Goal: Task Accomplishment & Management: Manage account settings

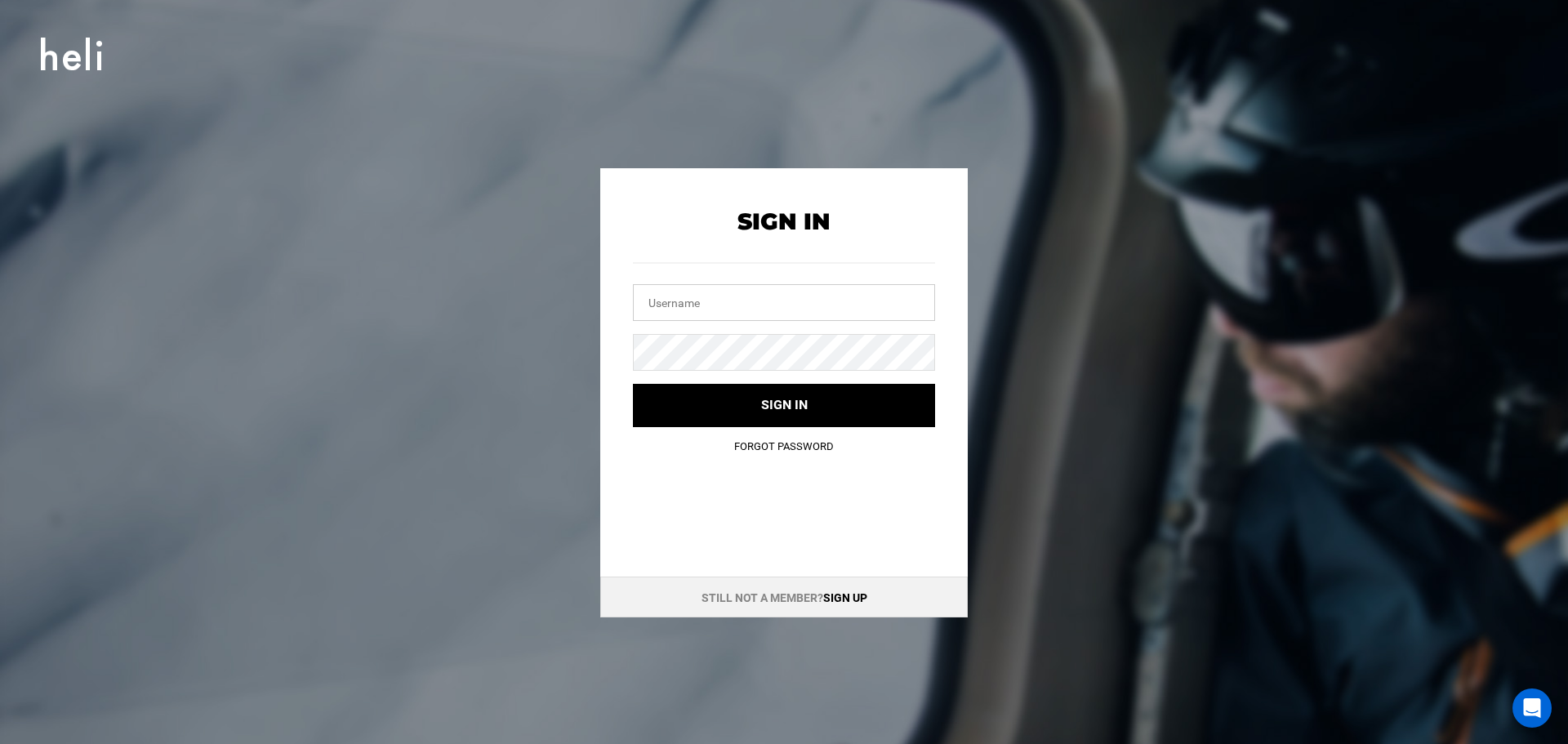
click at [716, 289] on input "text" at bounding box center [784, 303] width 302 height 37
click at [694, 304] on input "text" at bounding box center [784, 303] width 302 height 37
paste input "[EMAIL_ADDRESS][DOMAIN_NAME]"
type input "[EMAIL_ADDRESS][DOMAIN_NAME]"
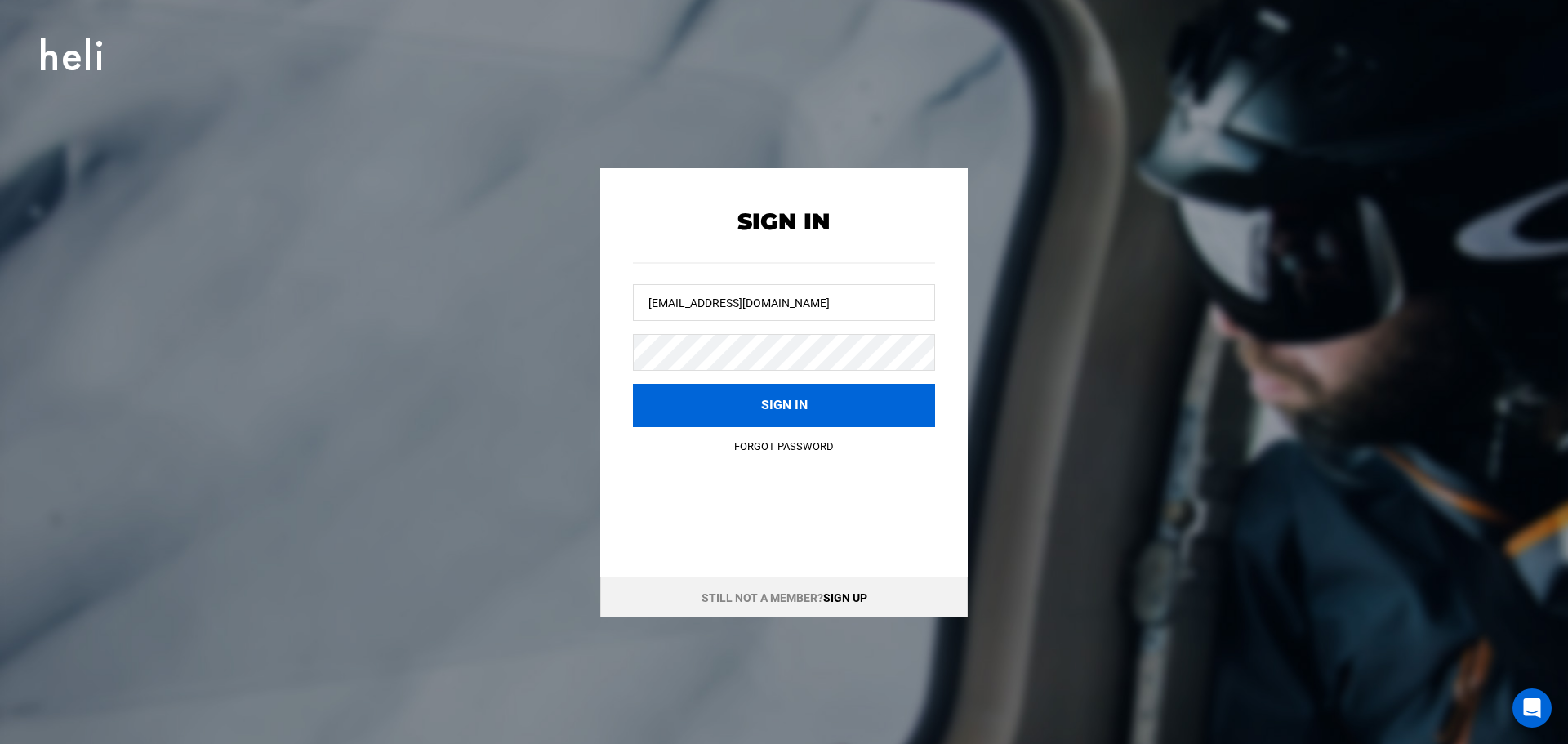
click at [710, 392] on button "Sign in" at bounding box center [784, 405] width 302 height 43
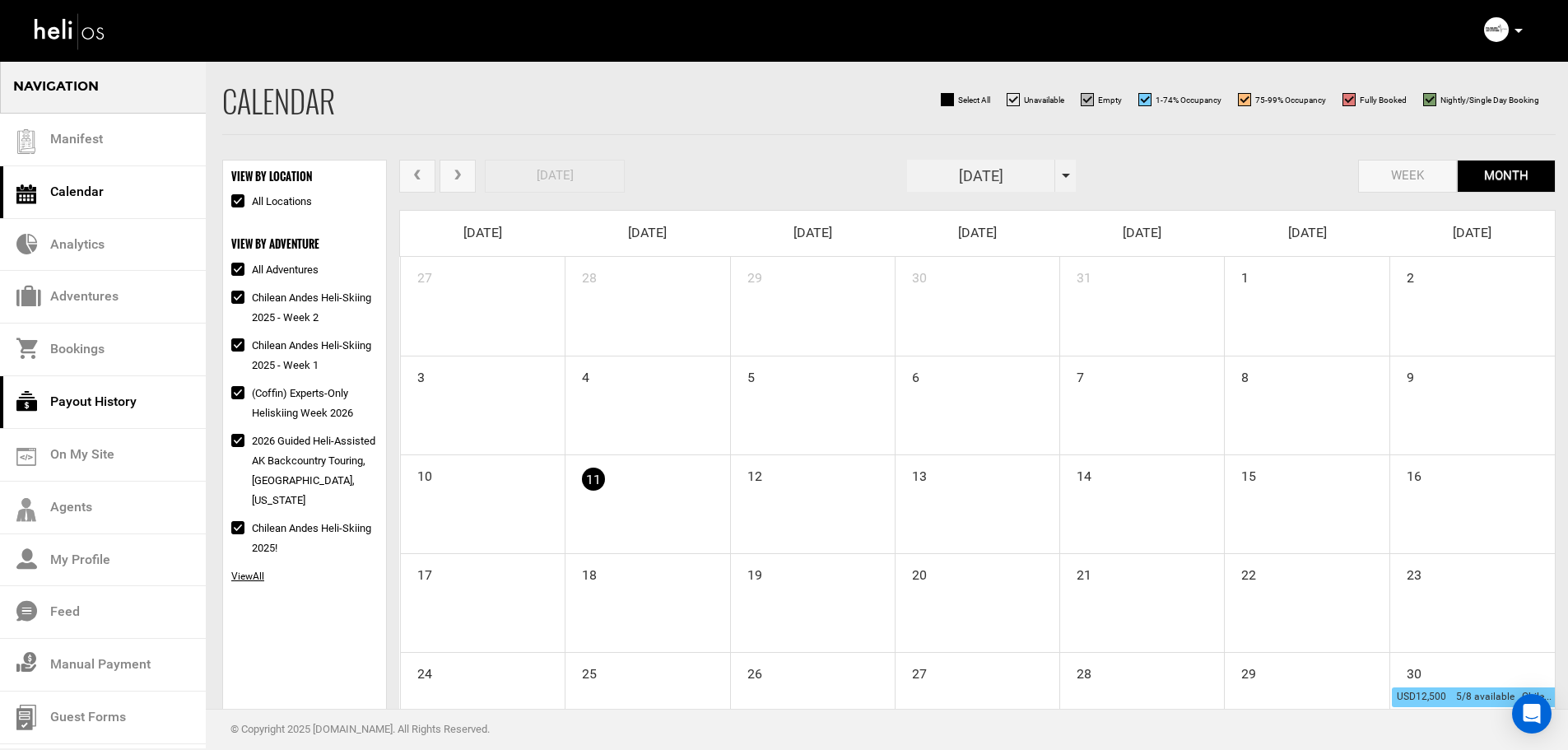
click at [63, 402] on link "Payout History" at bounding box center [103, 402] width 206 height 53
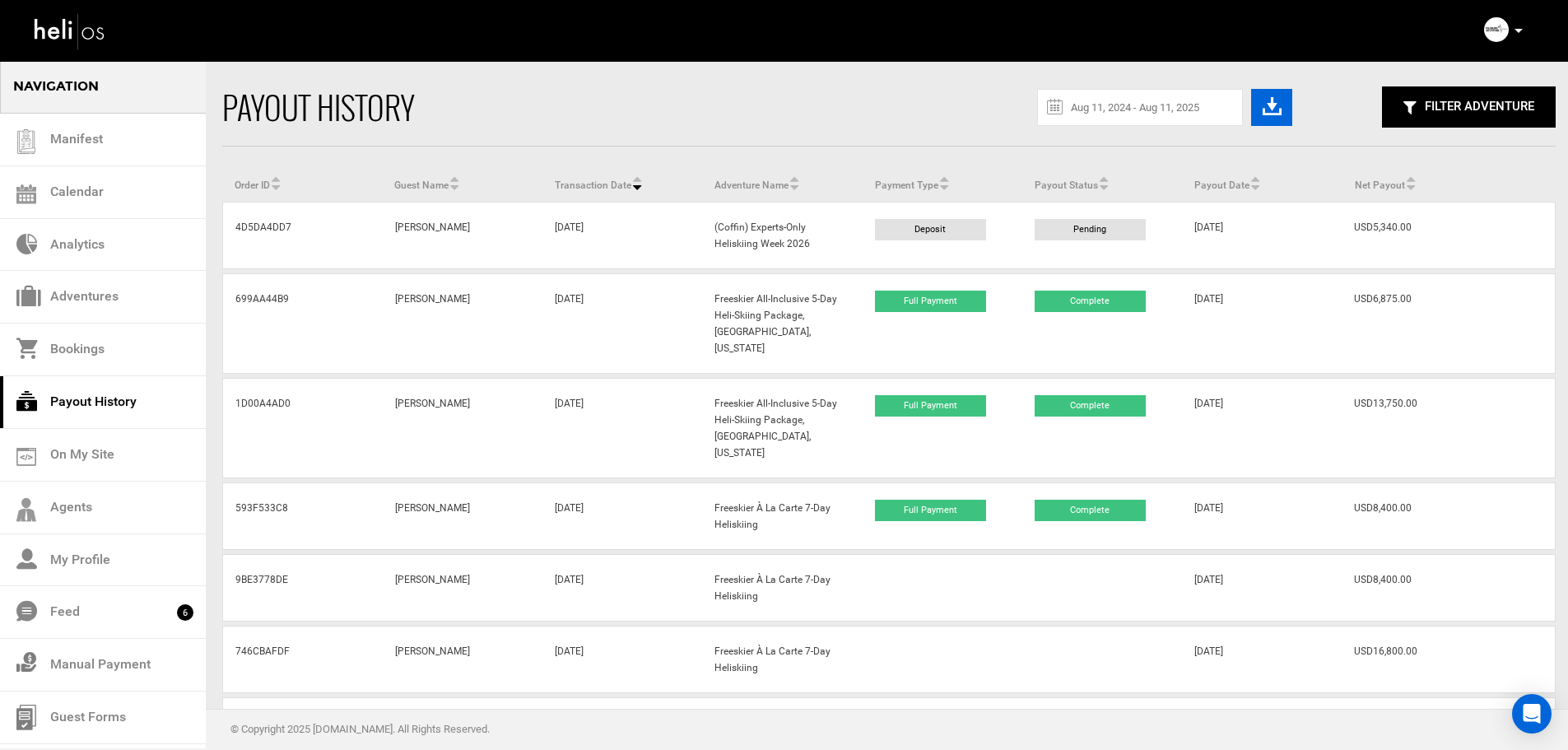
click at [1274, 107] on icon "button" at bounding box center [1272, 106] width 19 height 25
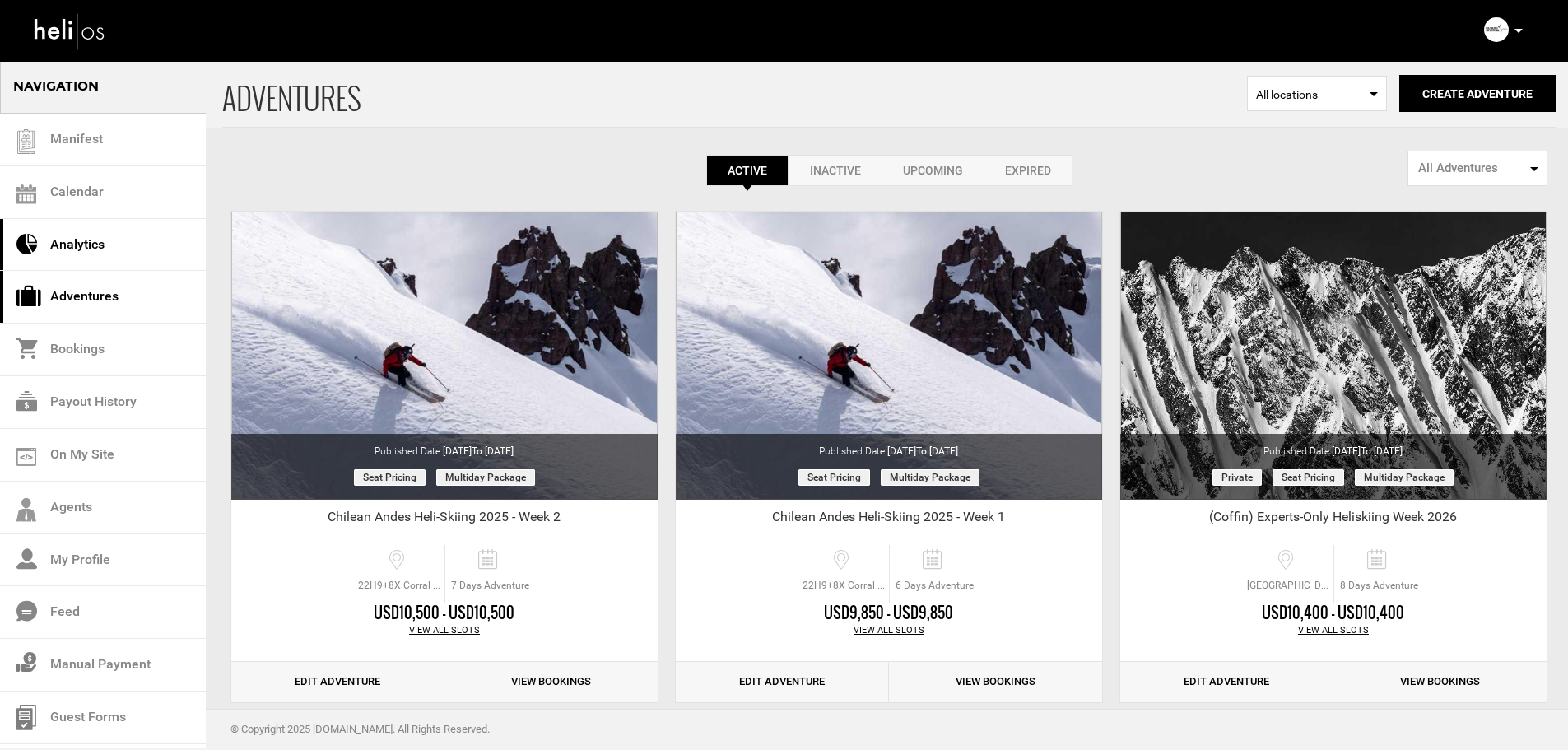
click at [96, 240] on link "Analytics" at bounding box center [103, 245] width 206 height 53
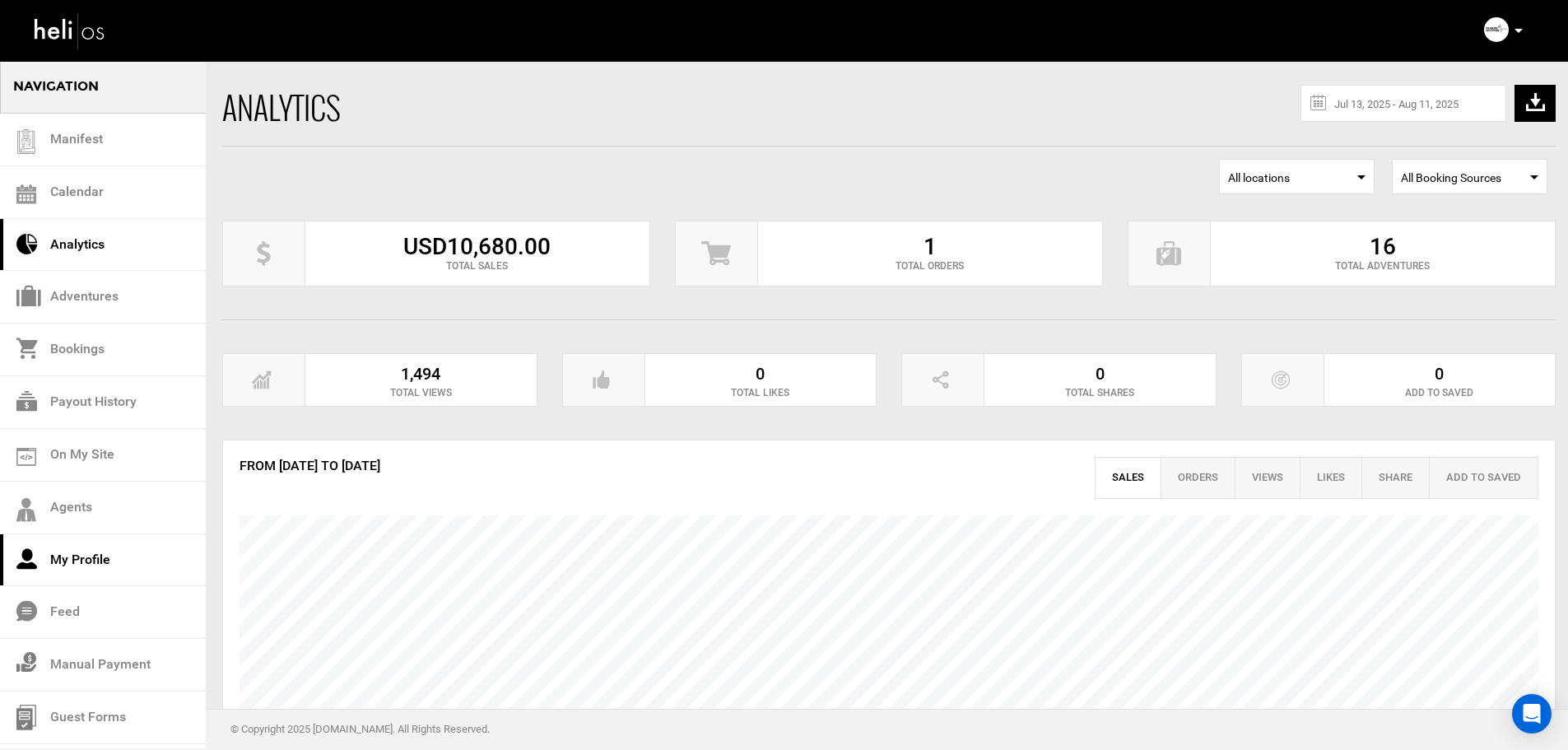
click at [61, 548] on link "My Profile" at bounding box center [103, 561] width 206 height 53
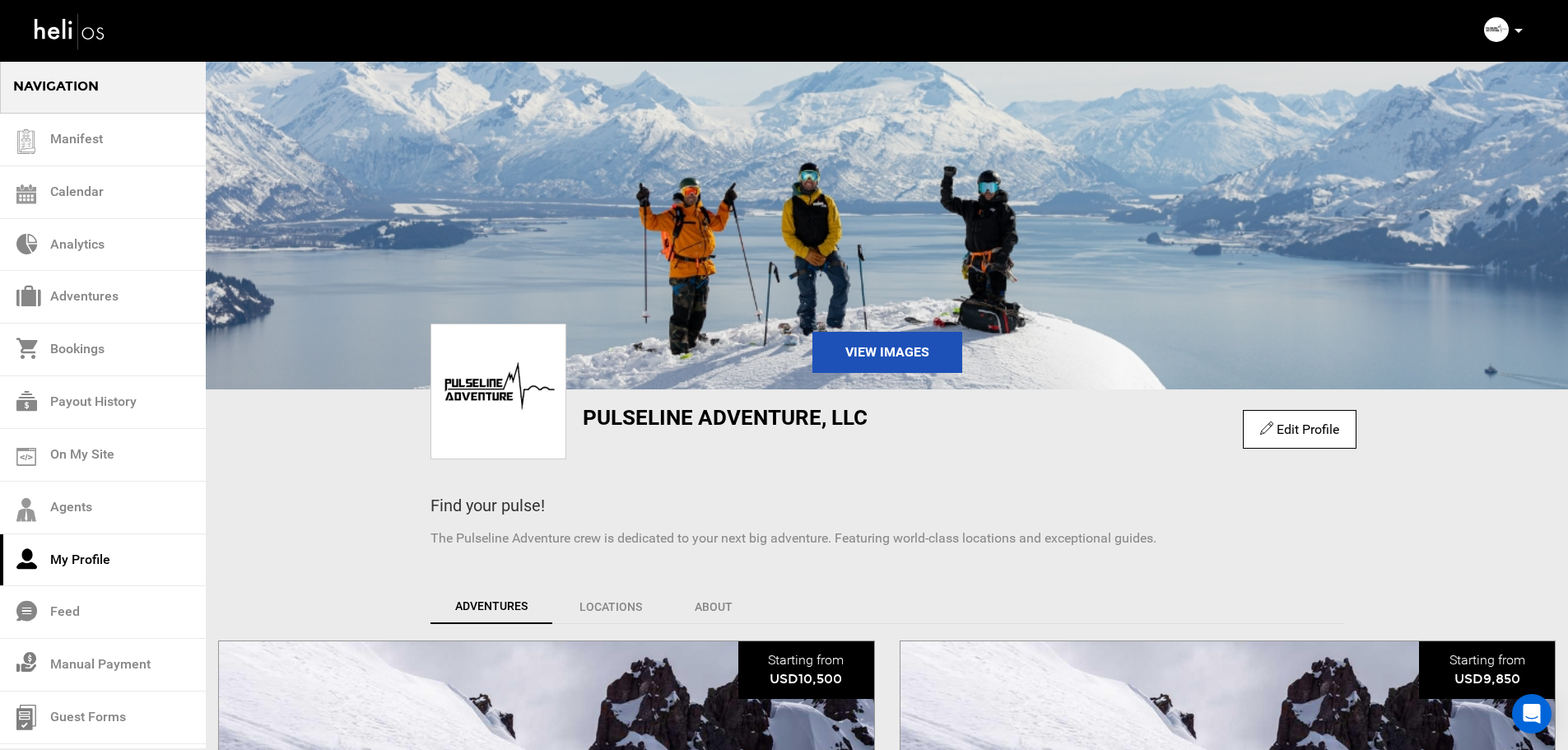
click at [1511, 24] on div "Account Settings Change Password Logout" at bounding box center [1505, 30] width 59 height 32
click at [1498, 28] on img at bounding box center [1496, 30] width 24 height 24
click at [1522, 33] on p at bounding box center [1518, 31] width 10 height 19
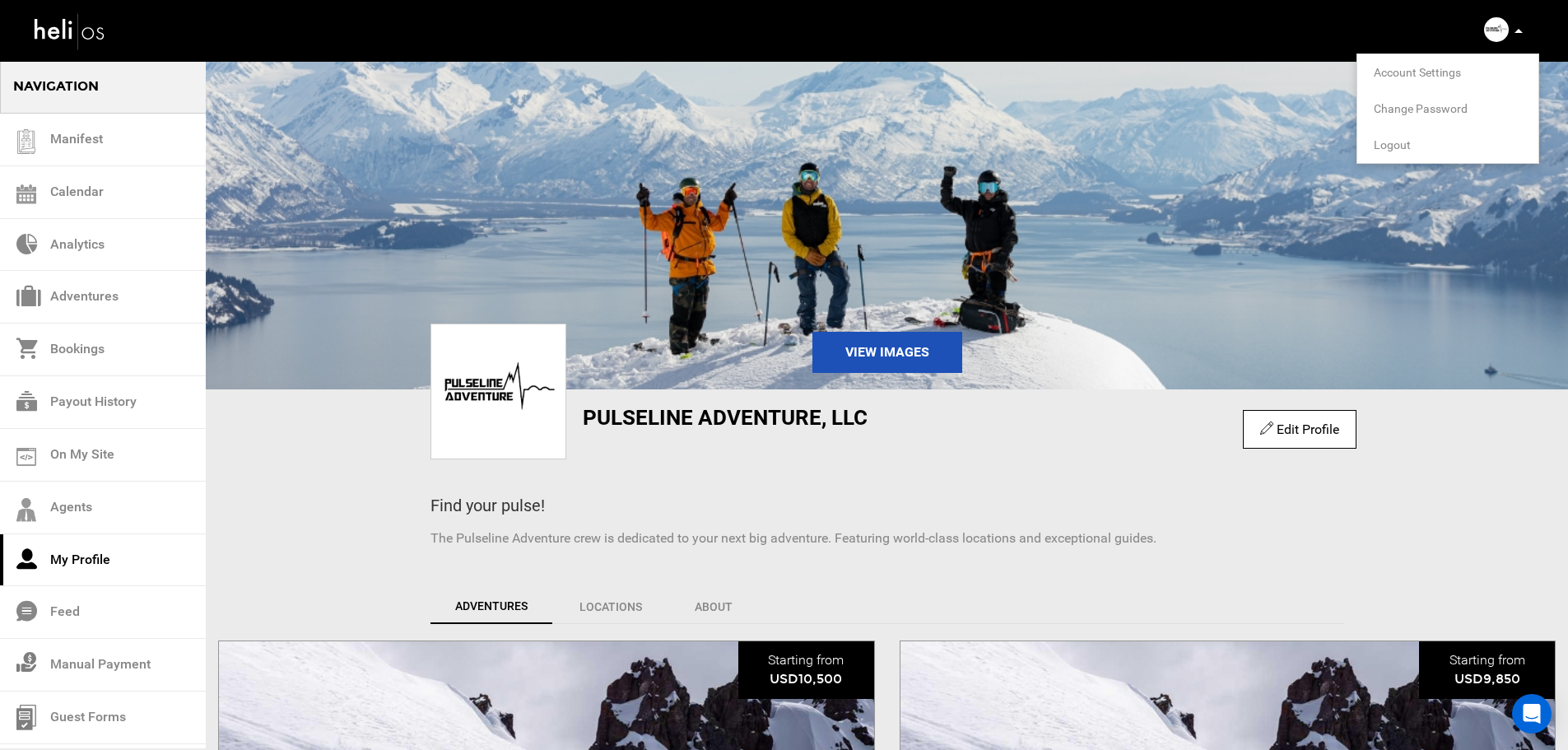
click at [608, 117] on img at bounding box center [887, 224] width 1362 height 329
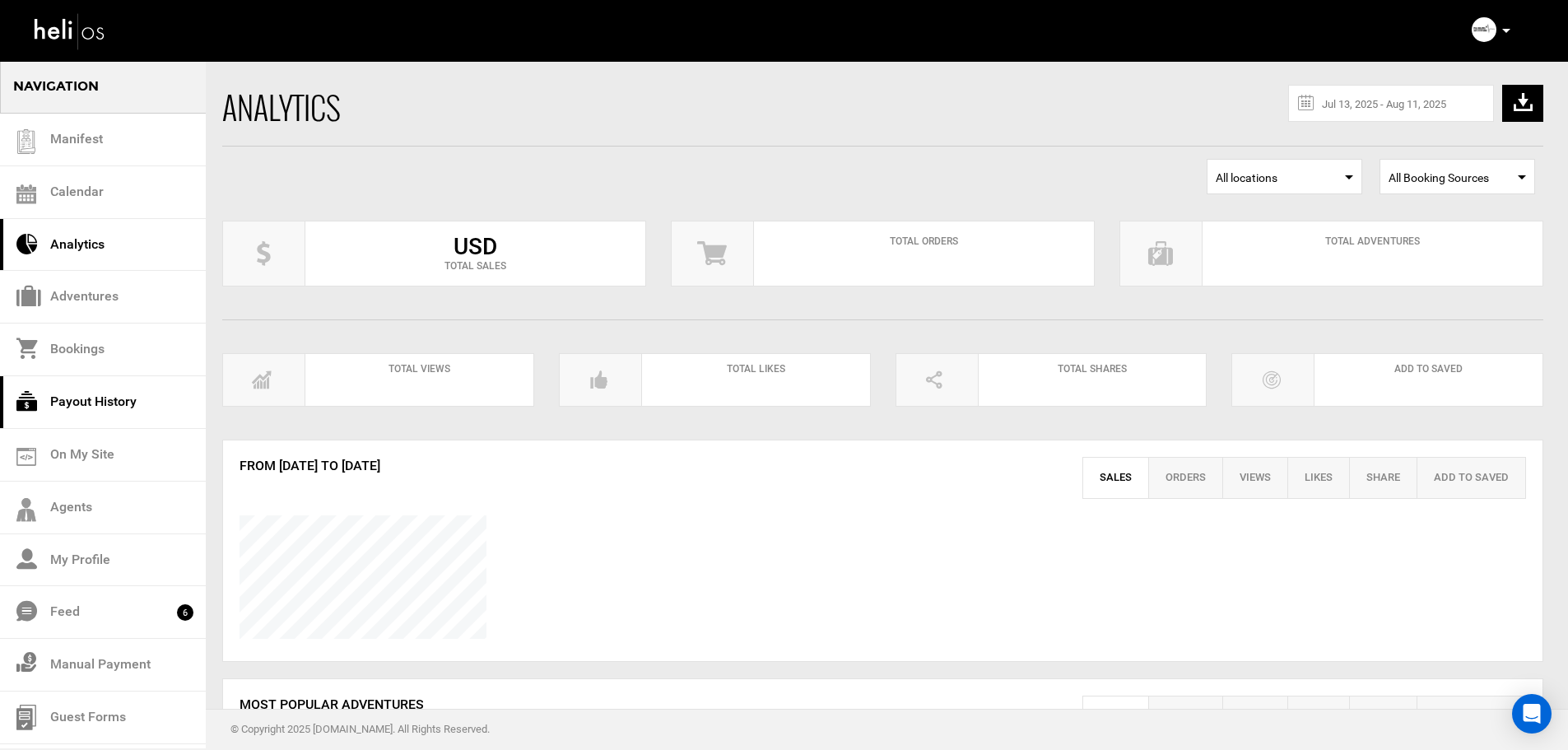
click at [115, 388] on link "Payout History" at bounding box center [103, 402] width 206 height 53
